Goal: Task Accomplishment & Management: Use online tool/utility

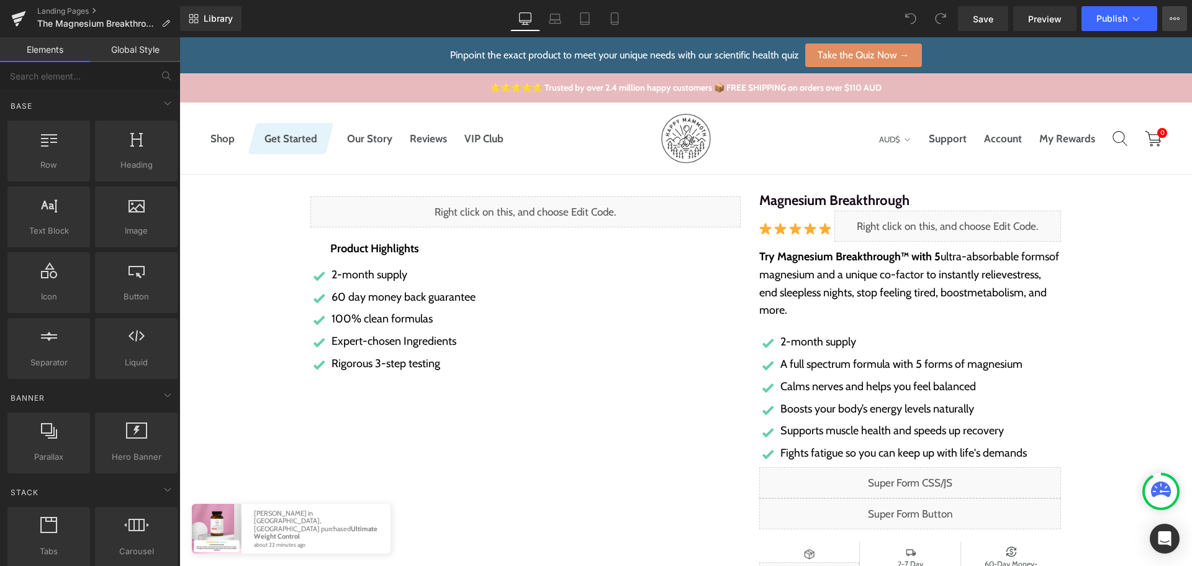
click at [1173, 21] on icon at bounding box center [1174, 19] width 10 height 10
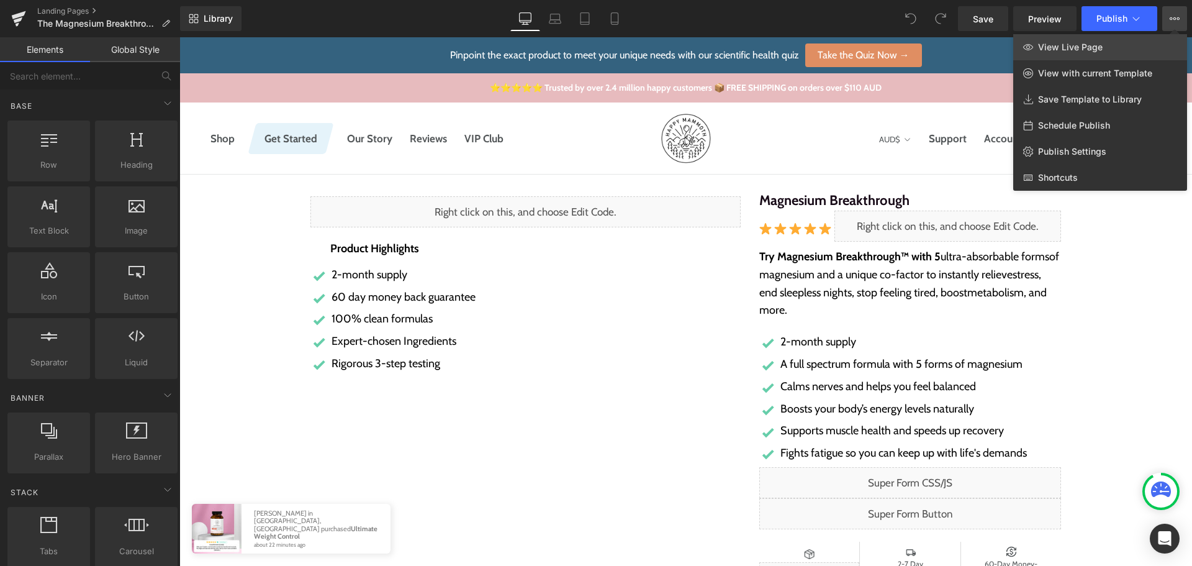
click at [1116, 53] on link "View Live Page" at bounding box center [1100, 47] width 174 height 26
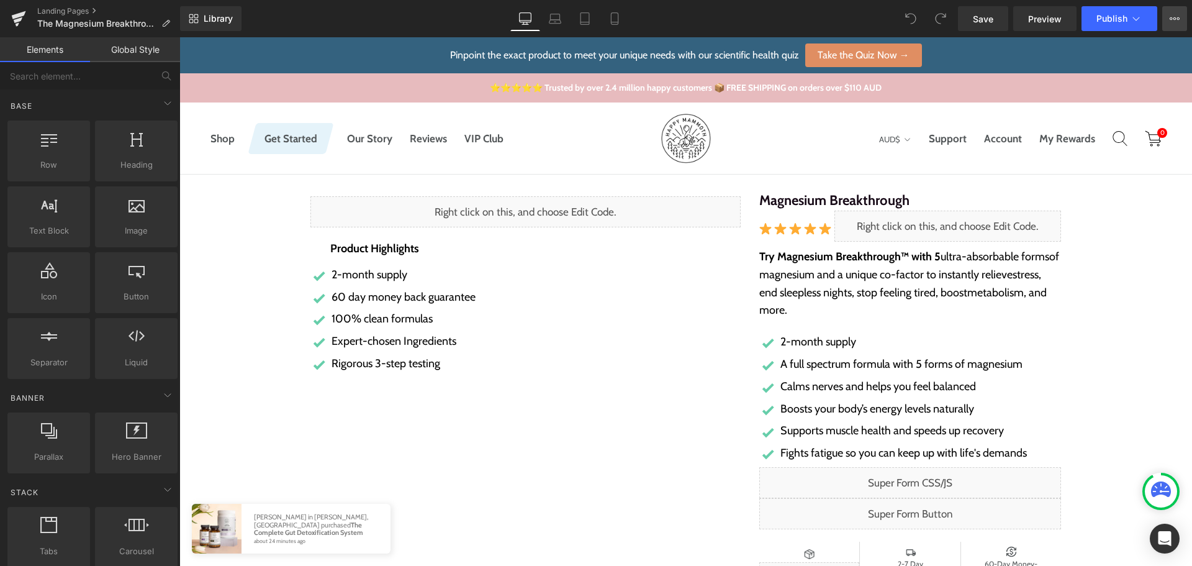
click at [1172, 20] on icon at bounding box center [1174, 19] width 10 height 10
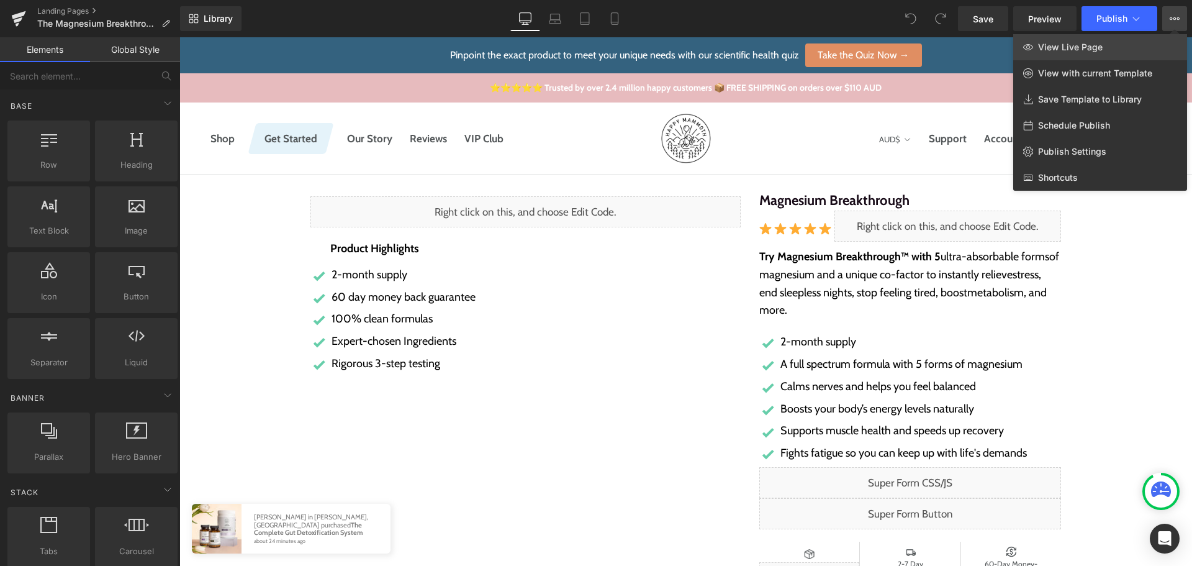
click at [1133, 41] on link "View Live Page" at bounding box center [1100, 47] width 174 height 26
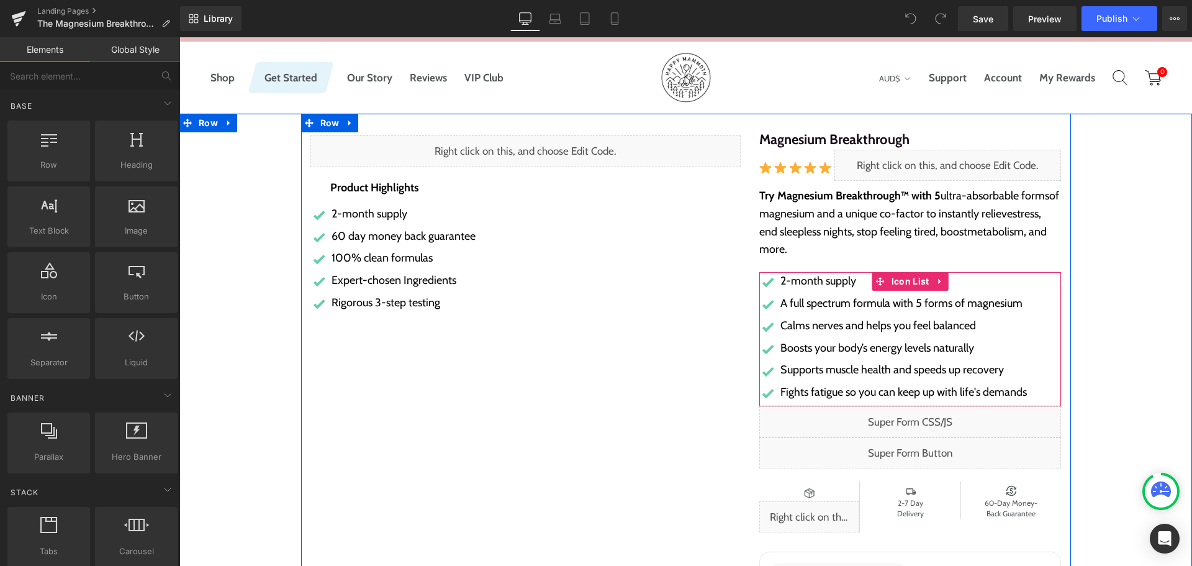
scroll to position [62, 0]
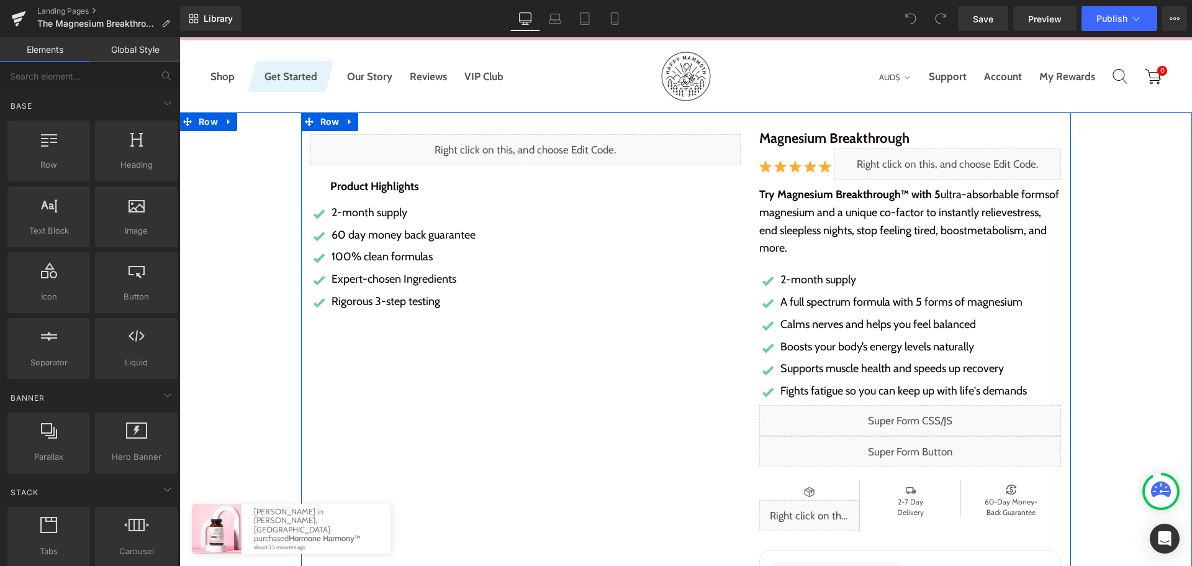
click at [922, 426] on div "Liquid" at bounding box center [910, 420] width 302 height 31
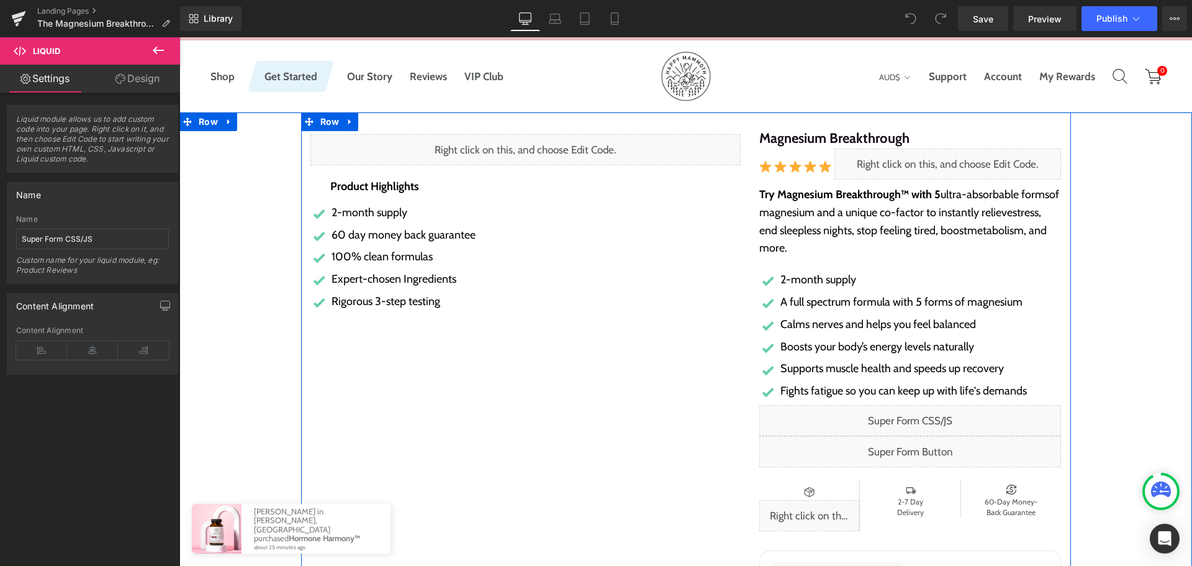
click at [923, 412] on div "Liquid" at bounding box center [910, 420] width 302 height 31
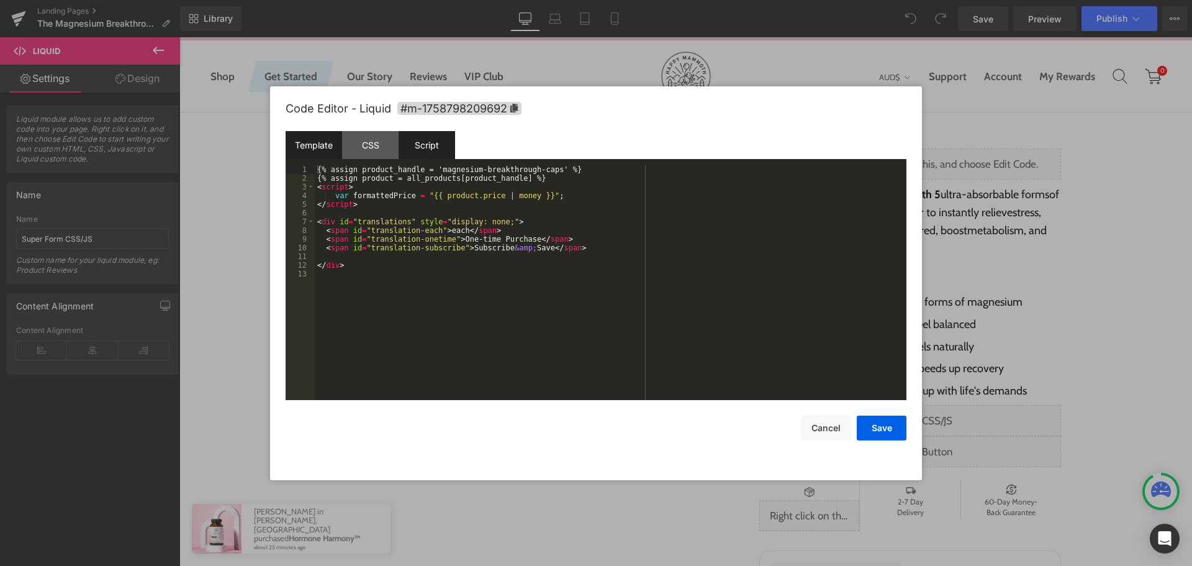
click at [418, 152] on div "Script" at bounding box center [427, 145] width 56 height 28
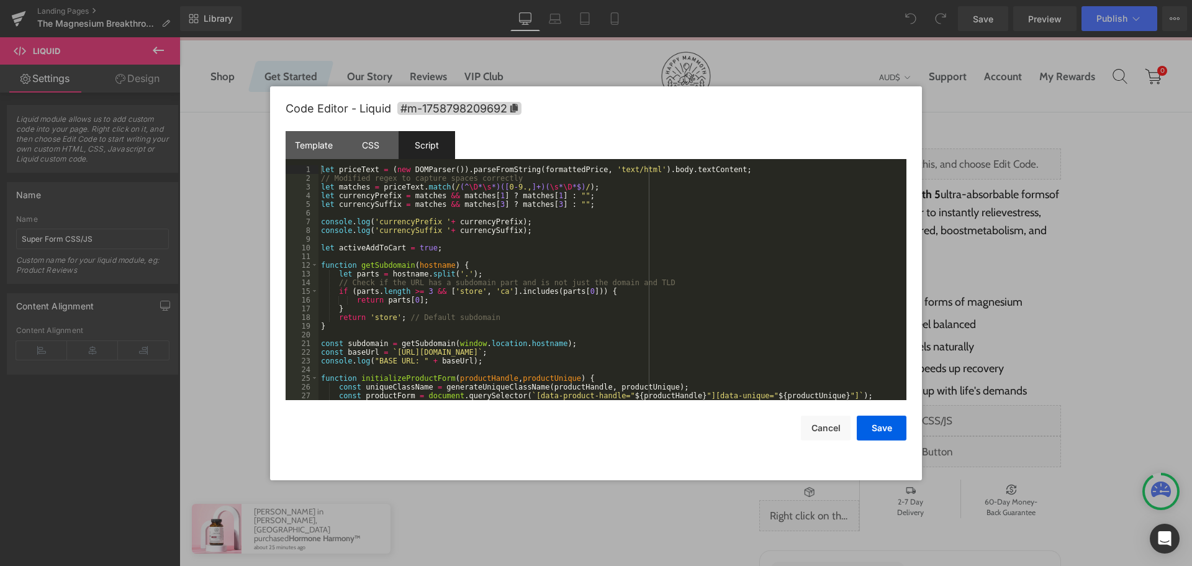
click at [831, 214] on div "let priceText = ( new DOMParser ( )) . parseFromString ( formattedPrice , 'text…" at bounding box center [609, 291] width 583 height 252
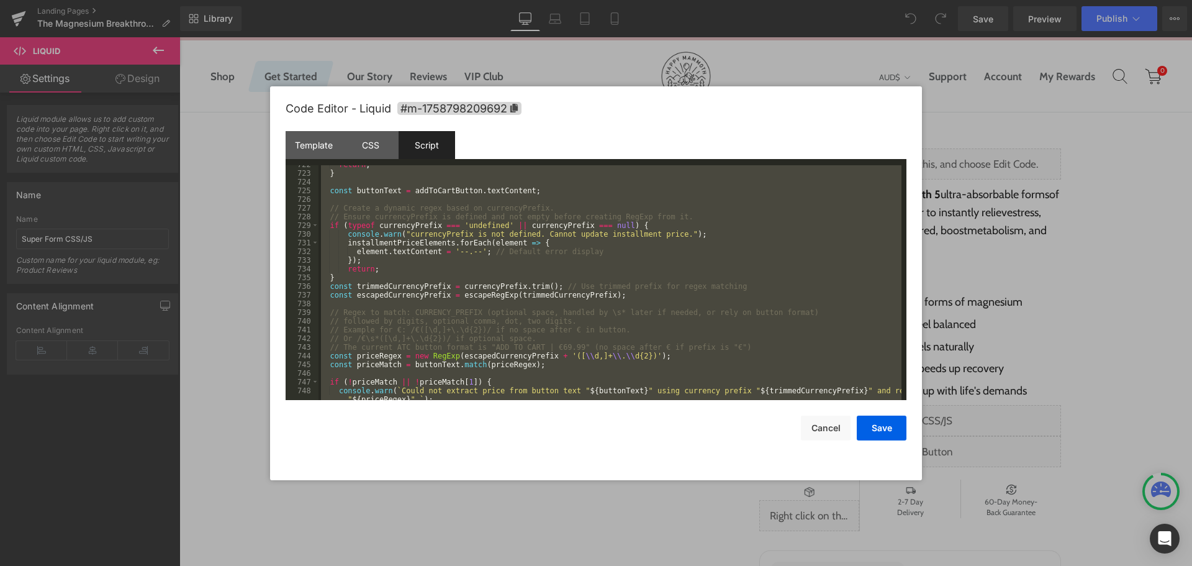
scroll to position [6406, 0]
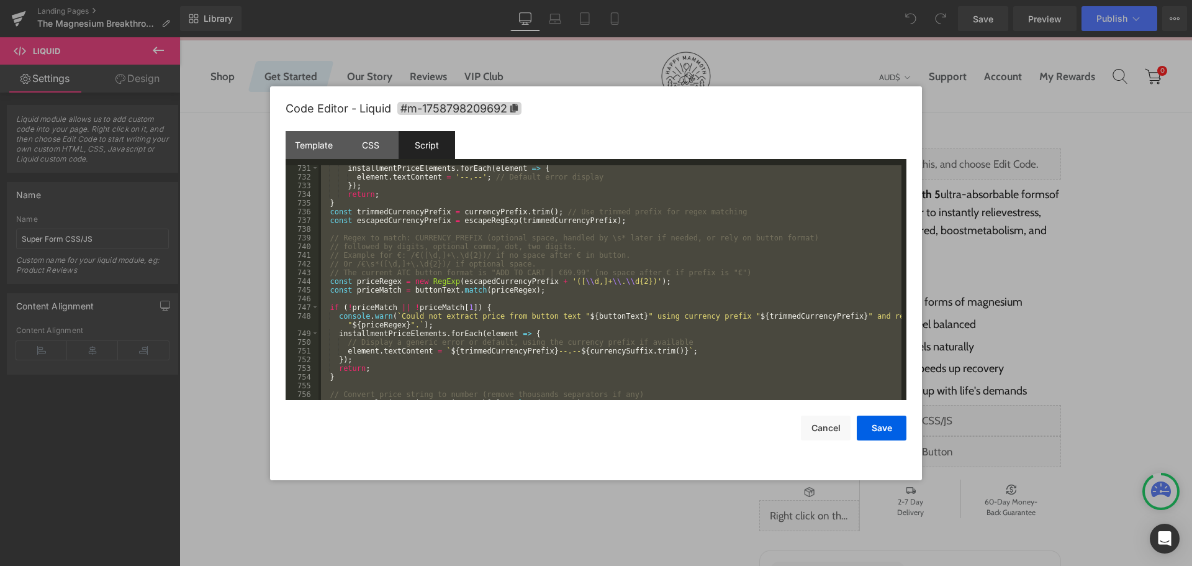
click at [675, 267] on div "installmentPriceElements . forEach ( element => { element . textContent = '--.-…" at bounding box center [609, 282] width 583 height 235
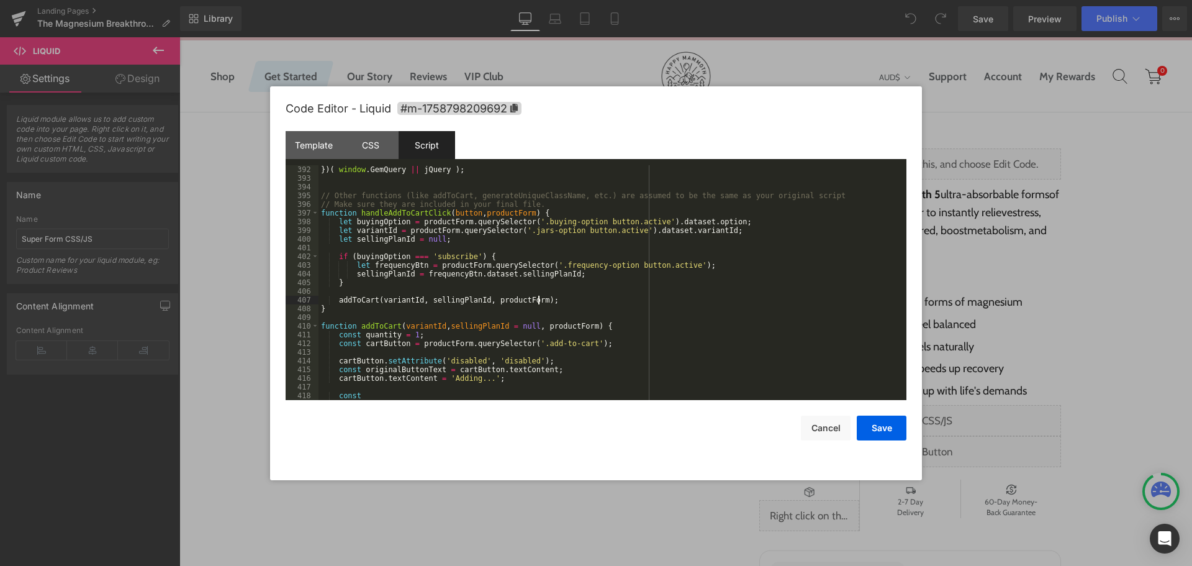
click at [691, 304] on div "}) ( window . GemQuery || jQuery ) ; // Other functions (like addToCart, genera…" at bounding box center [609, 291] width 583 height 252
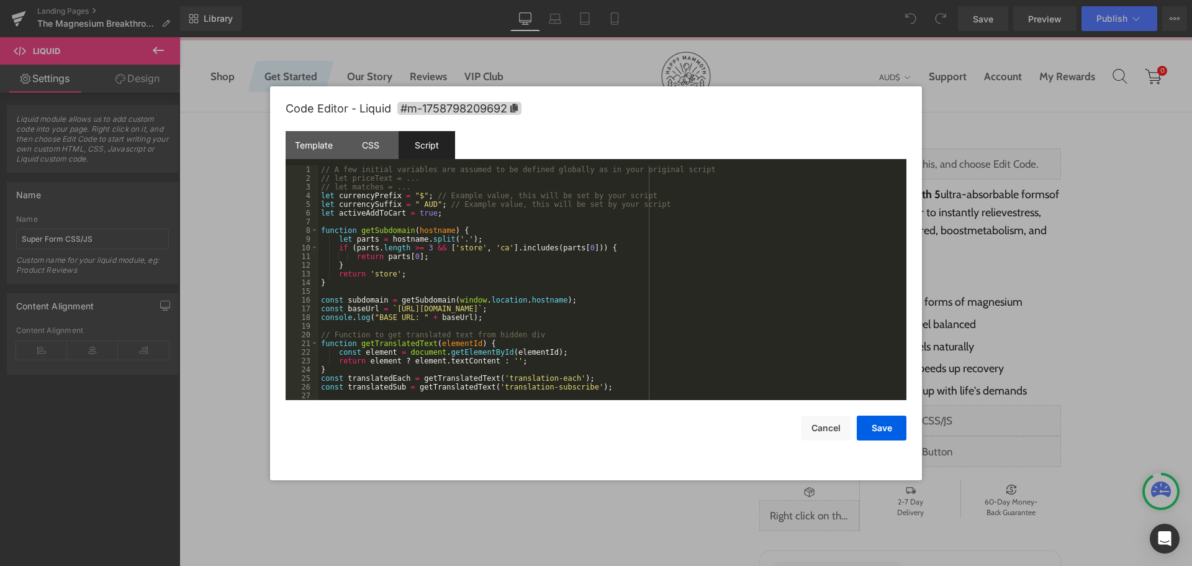
scroll to position [0, 0]
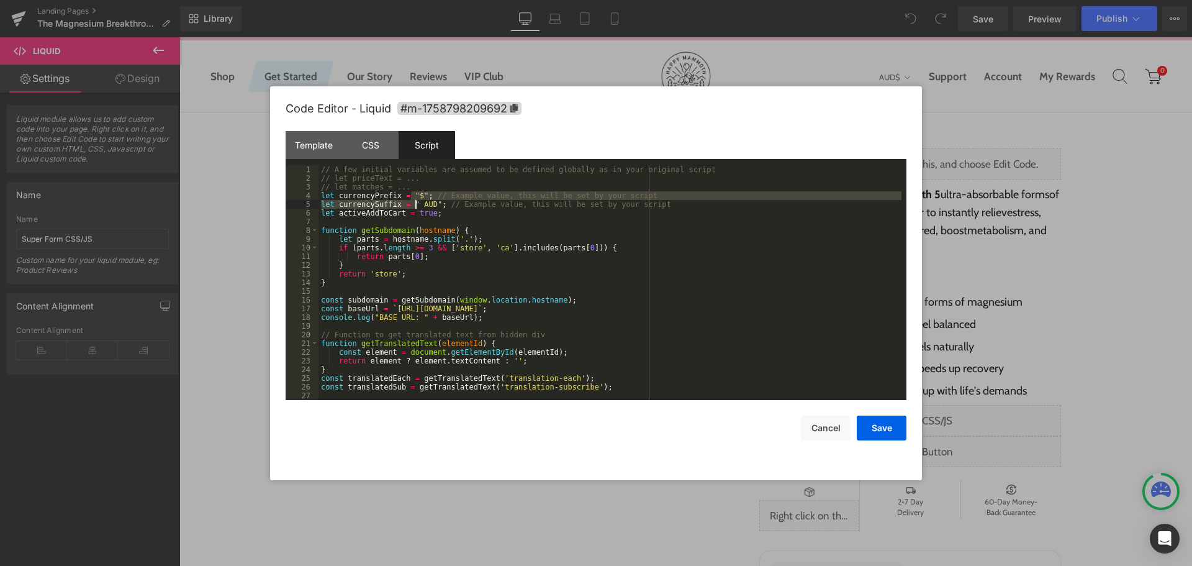
drag, startPoint x: 413, startPoint y: 191, endPoint x: 416, endPoint y: 202, distance: 11.0
click at [416, 202] on div "// A few initial variables are assumed to be defined globally as in your origin…" at bounding box center [609, 291] width 583 height 252
click at [490, 189] on div "// A few initial variables are assumed to be defined globally as in your origin…" at bounding box center [609, 291] width 583 height 252
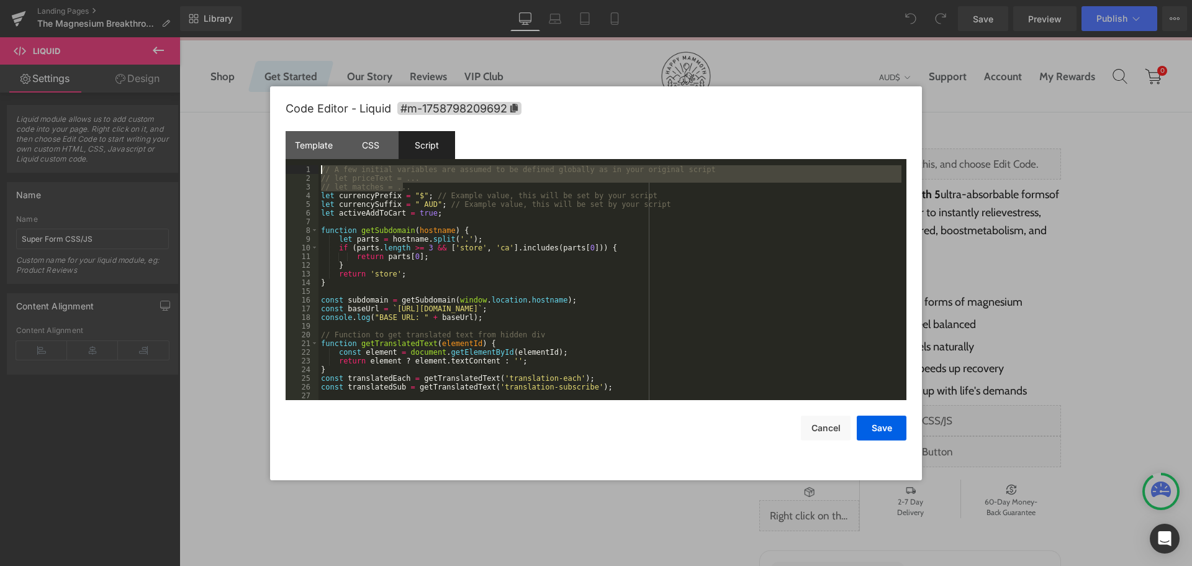
drag, startPoint x: 438, startPoint y: 185, endPoint x: 266, endPoint y: 161, distance: 173.6
click at [266, 161] on body "You are previewing how the will restyle your page. You can not edit Elements in…" at bounding box center [596, 283] width 1192 height 566
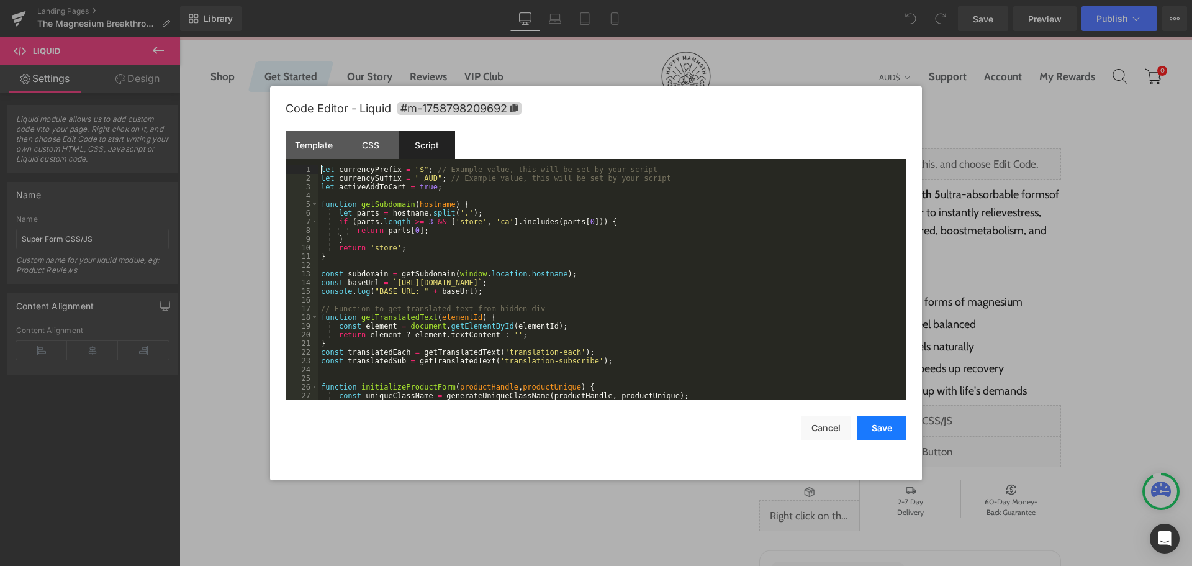
click at [886, 432] on button "Save" at bounding box center [882, 427] width 50 height 25
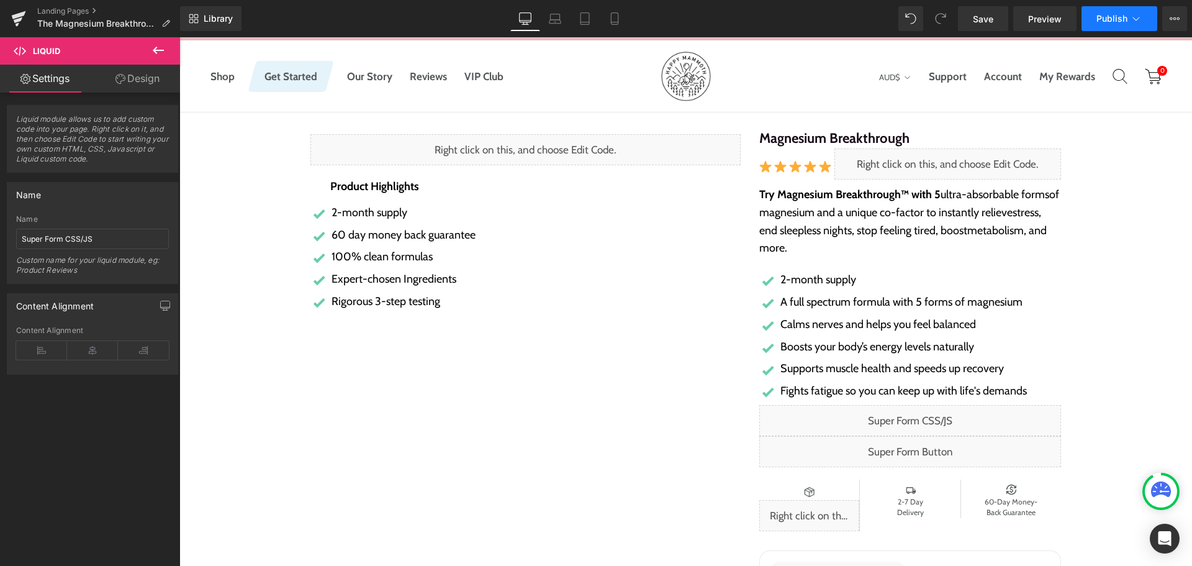
click at [1102, 14] on span "Publish" at bounding box center [1111, 19] width 31 height 10
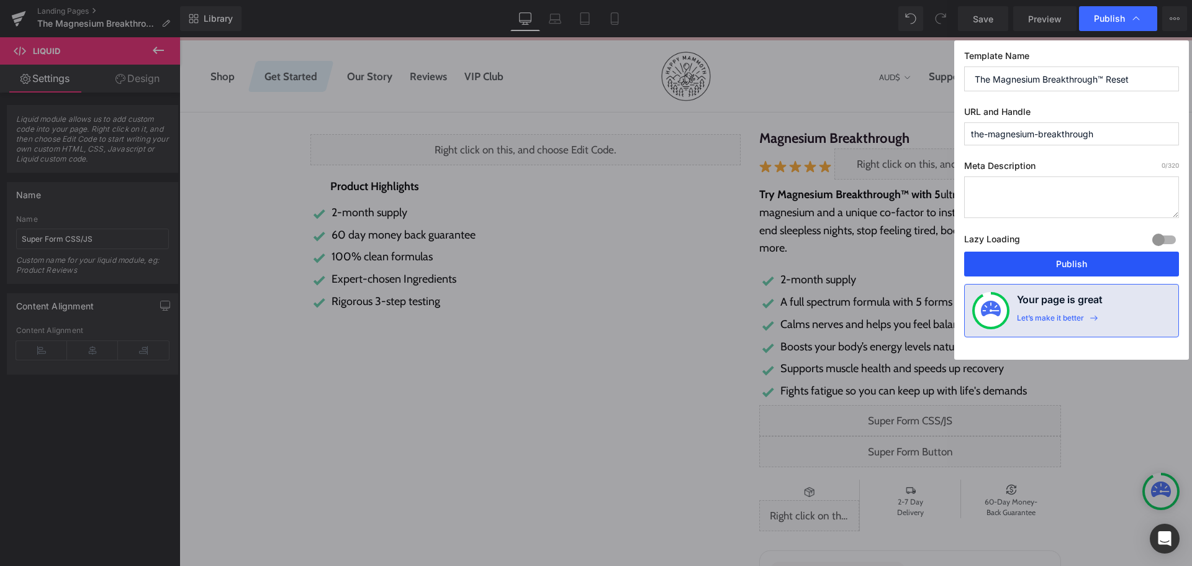
click at [1075, 256] on button "Publish" at bounding box center [1071, 263] width 215 height 25
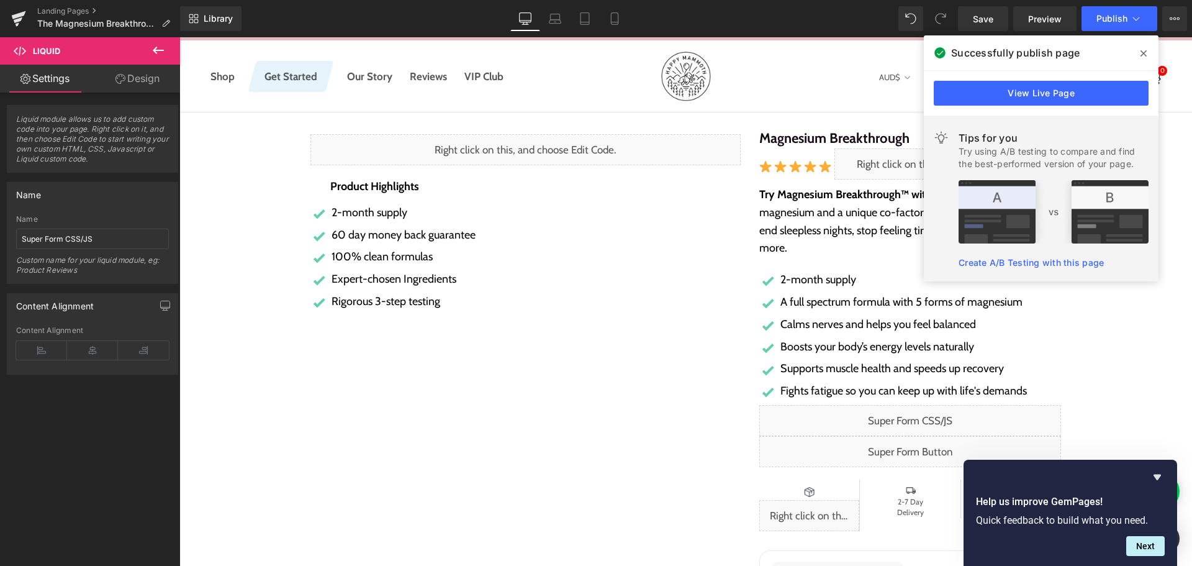
click at [1145, 56] on icon at bounding box center [1143, 53] width 6 height 10
